Goal: Task Accomplishment & Management: Use online tool/utility

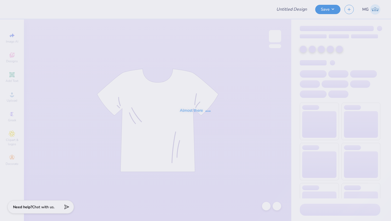
type input "General Merch F'25"
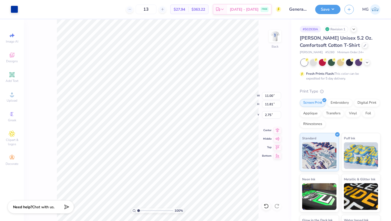
type input "2.94"
type input "3.16"
type input "12.50"
click at [276, 35] on img at bounding box center [274, 36] width 21 height 21
click at [276, 34] on img at bounding box center [274, 36] width 21 height 21
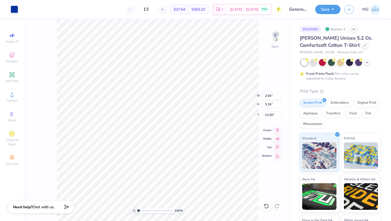
type input "21.85"
type input "5.99"
type input "8.47"
type input "2.26"
type input "12.16"
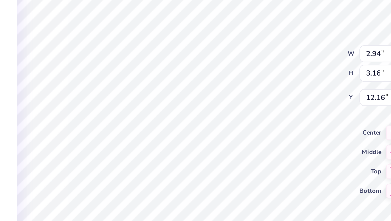
type input "5.86"
type input "6.29"
type input "0.65"
type input "0.94"
type input "12.90"
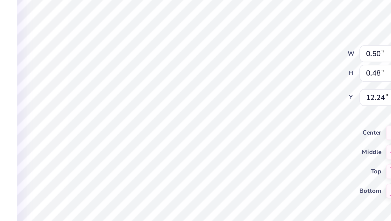
type input "12.36"
type input "15.98"
type input "2.48"
type input "2.04"
type input "10.98"
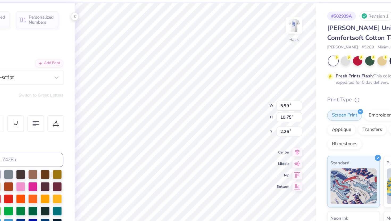
type input "2.39"
type input "7.61"
type input "13.67"
type input "2.74"
type input "2.64"
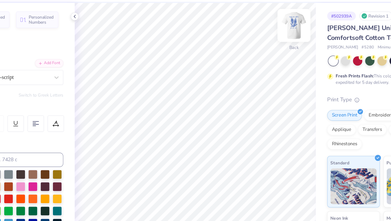
click at [278, 40] on img at bounding box center [274, 36] width 21 height 21
click at [276, 34] on img at bounding box center [274, 36] width 21 height 21
click at [273, 34] on img at bounding box center [274, 36] width 21 height 21
click at [271, 37] on img at bounding box center [274, 36] width 21 height 21
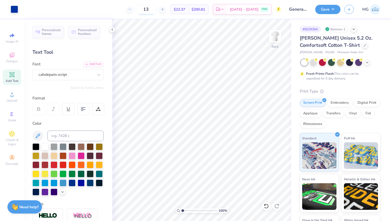
click at [156, 9] on input "13" at bounding box center [146, 10] width 21 height 10
type input "1"
type input "24"
click at [329, 10] on button "Save" at bounding box center [327, 8] width 25 height 9
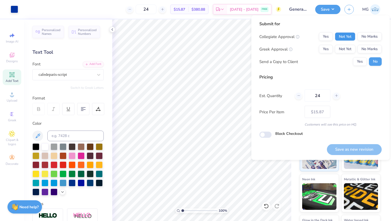
click at [346, 38] on button "Not Yet" at bounding box center [345, 36] width 20 height 9
click at [349, 50] on button "Not Yet" at bounding box center [345, 49] width 20 height 9
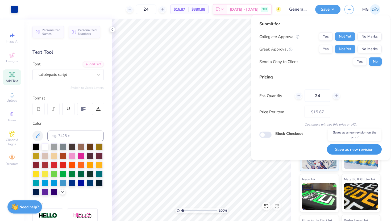
click at [360, 151] on button "Save as new revision" at bounding box center [354, 149] width 55 height 11
type input "– –"
